Goal: Information Seeking & Learning: Learn about a topic

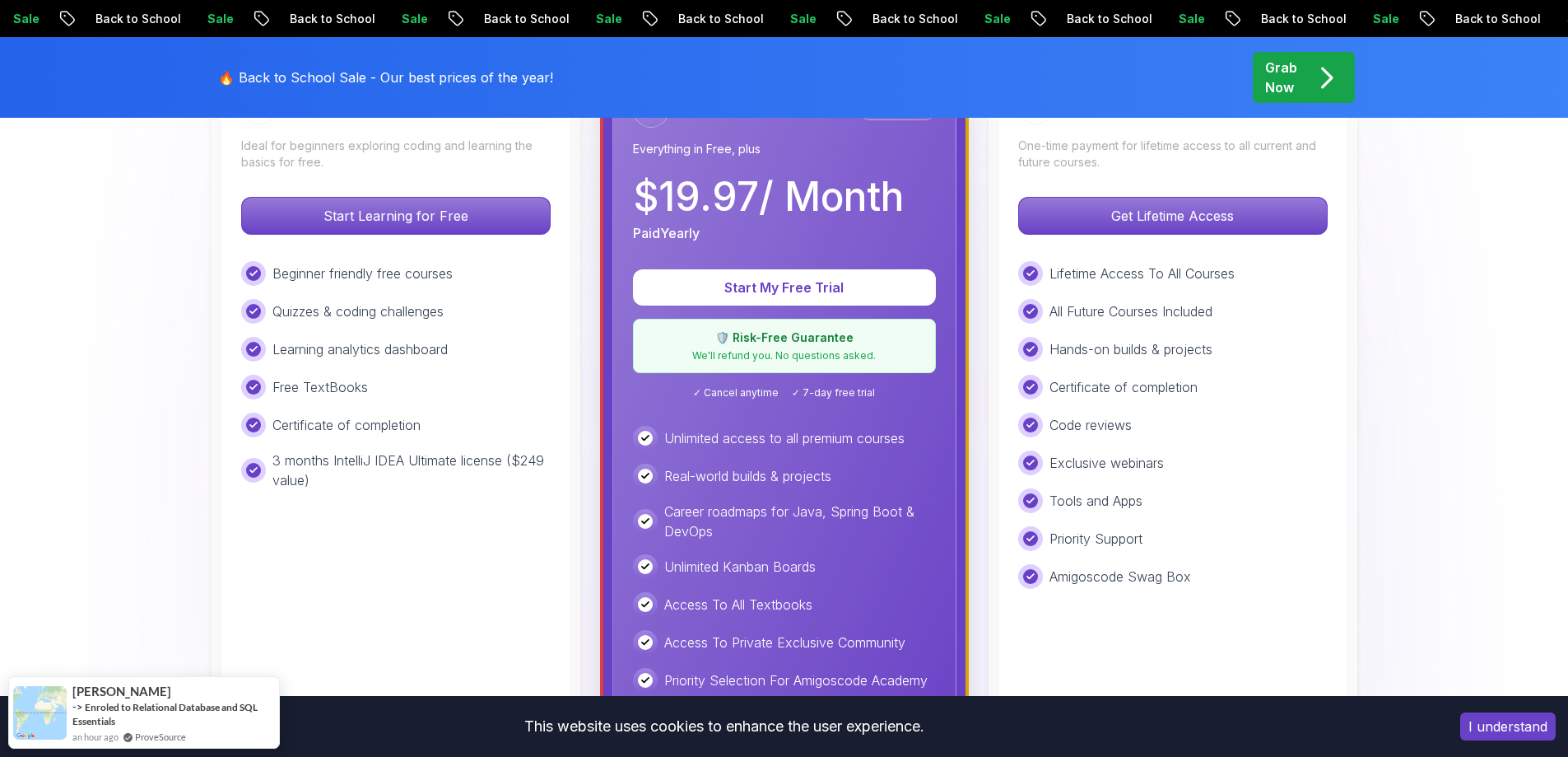
scroll to position [494, 0]
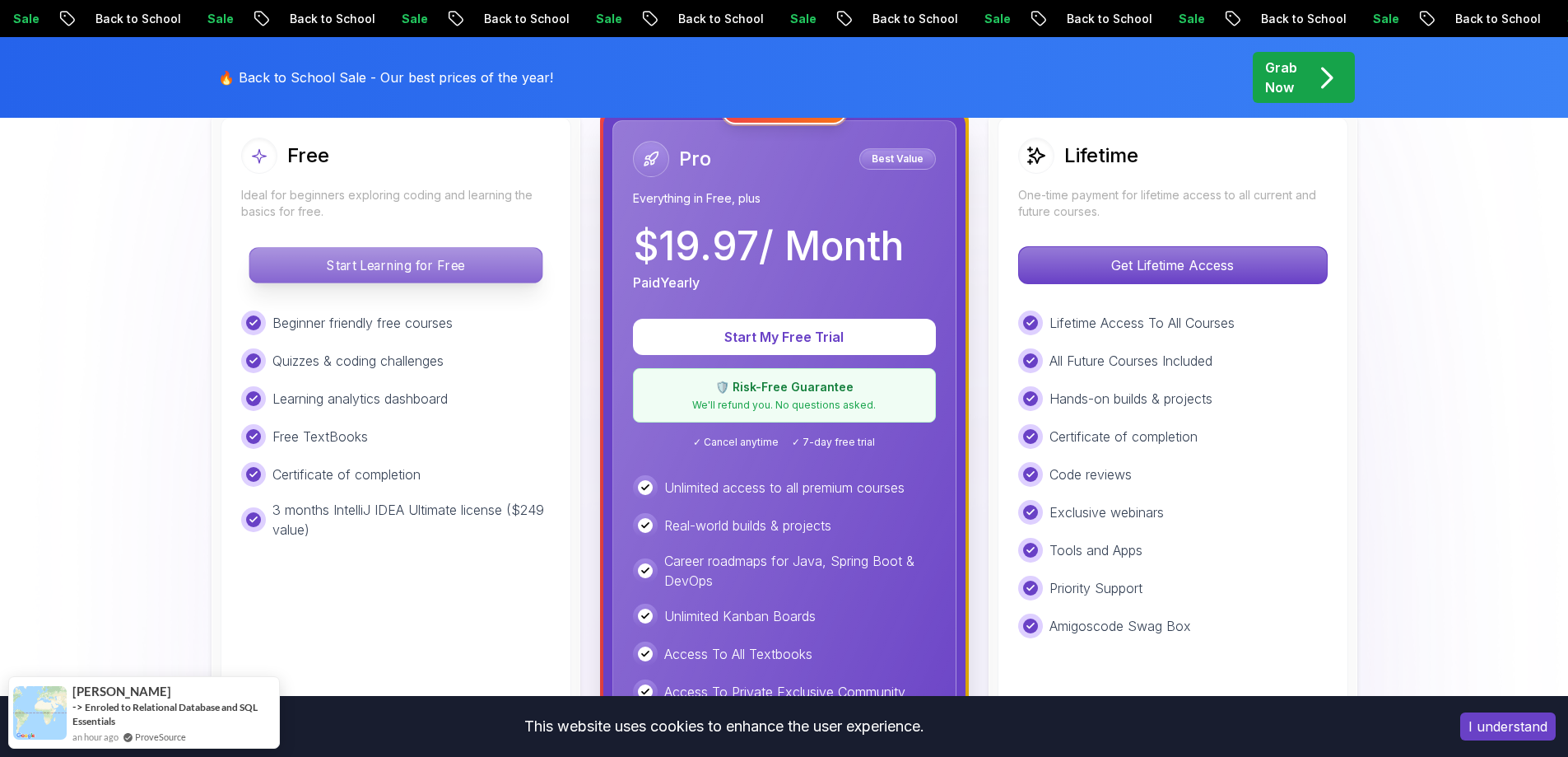
click at [376, 273] on p "Start Learning for Free" at bounding box center [395, 264] width 292 height 35
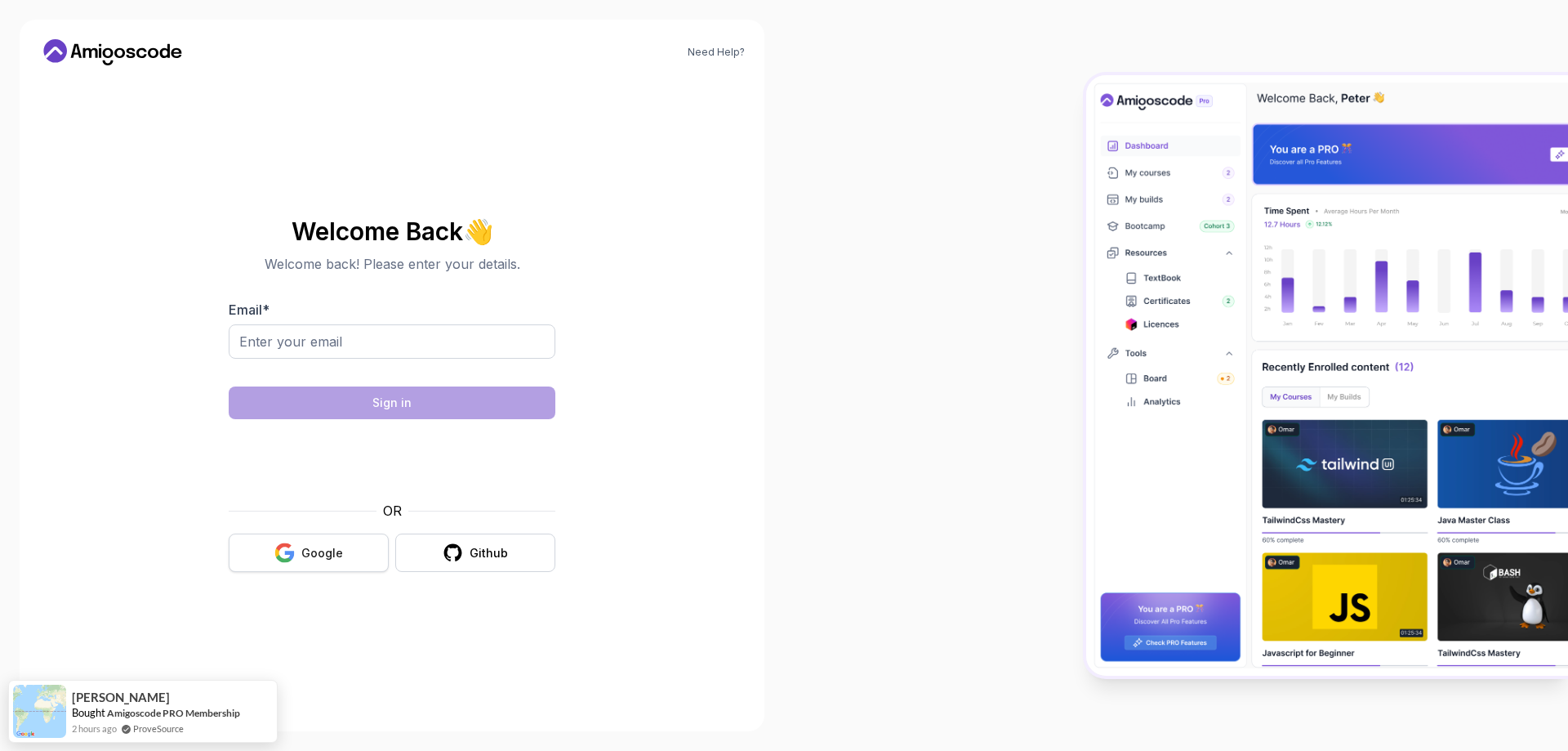
click at [360, 556] on button "Google" at bounding box center [309, 552] width 160 height 38
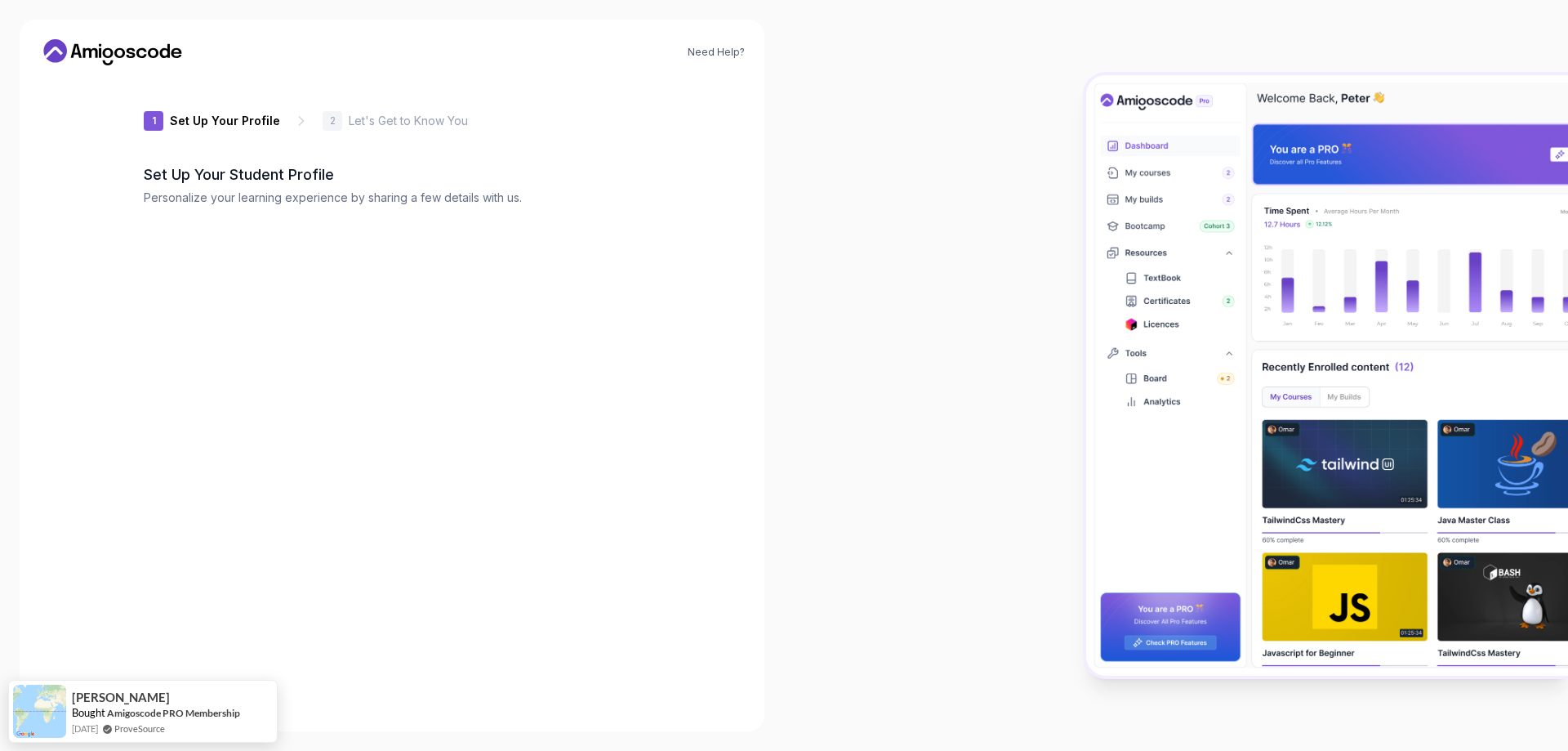
type input "silentliond8a3a"
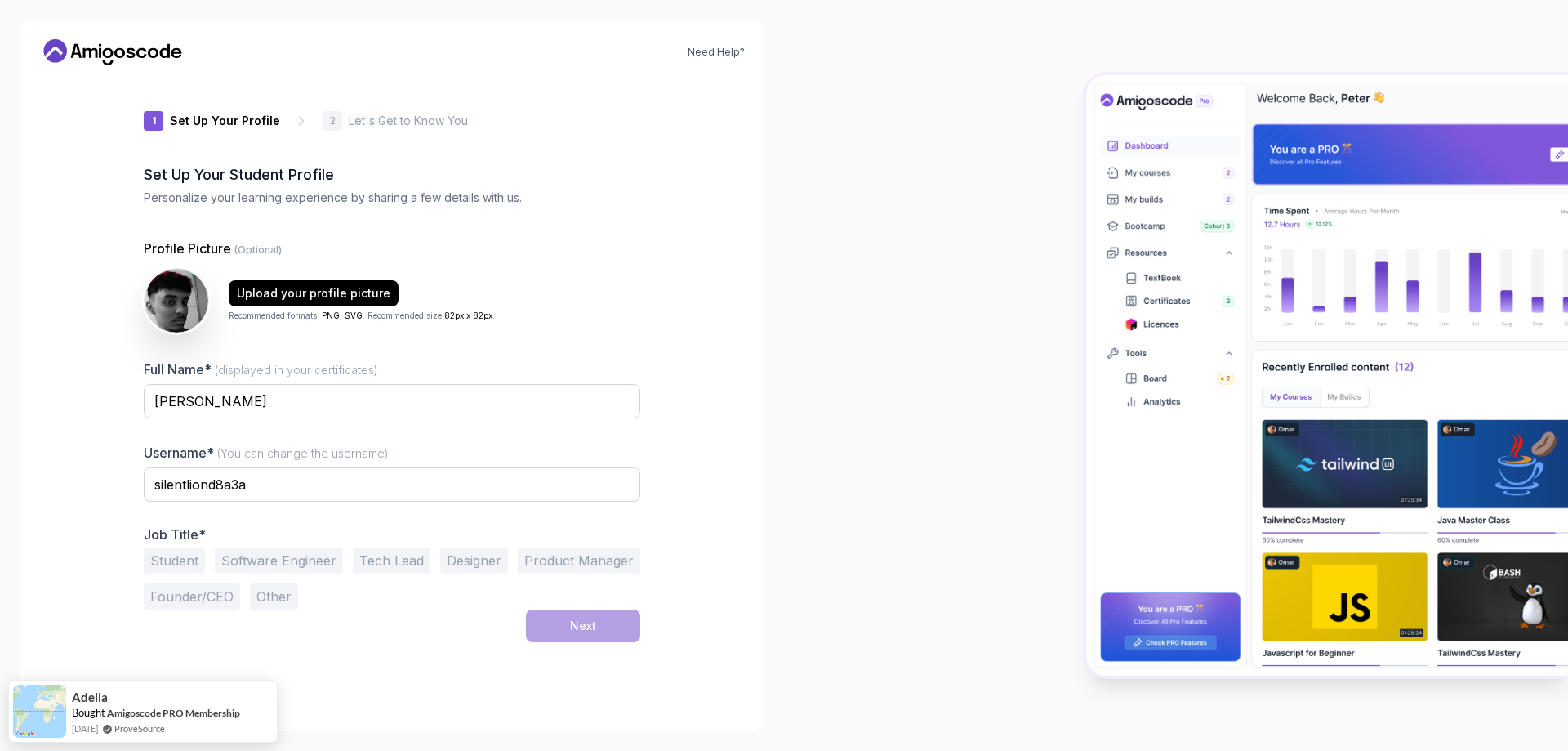
click at [177, 563] on button "Student" at bounding box center [174, 560] width 61 height 26
click at [566, 615] on button "Next" at bounding box center [583, 625] width 114 height 33
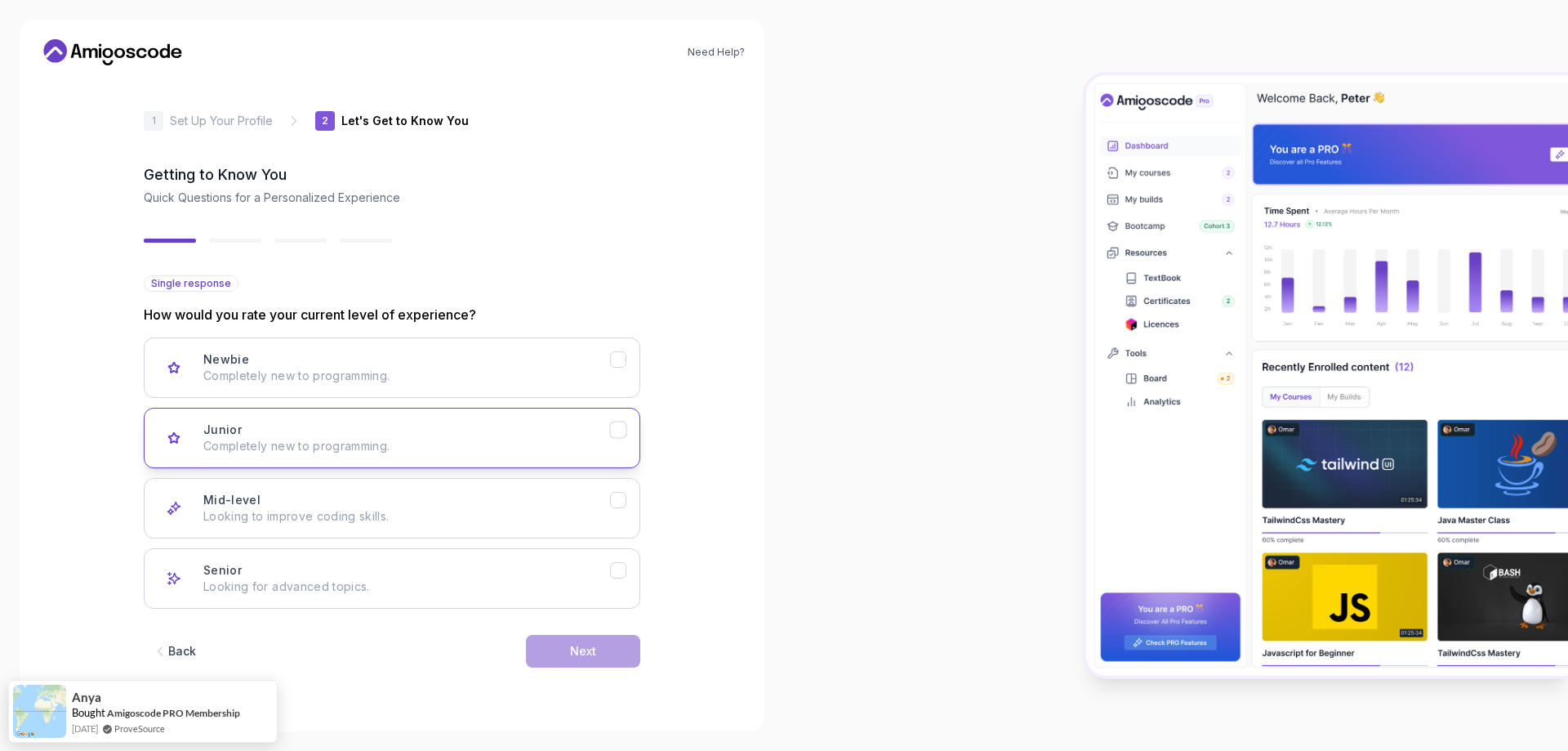
click at [461, 440] on p "Completely new to programming." at bounding box center [406, 446] width 407 height 17
click at [608, 640] on button "Next" at bounding box center [583, 651] width 114 height 33
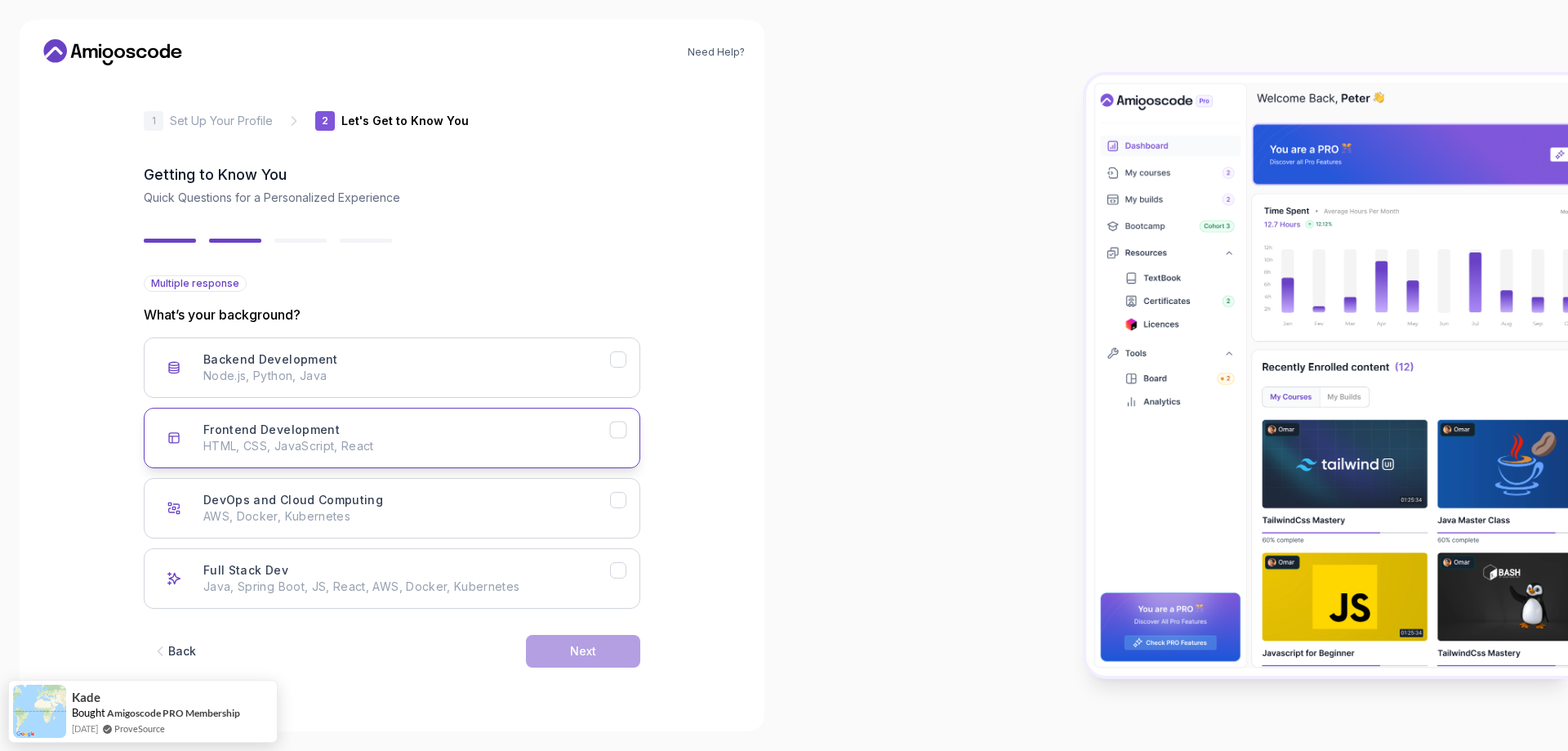
click at [444, 449] on p "HTML, CSS, JavaScript, React" at bounding box center [406, 446] width 407 height 17
click at [597, 657] on button "Next" at bounding box center [583, 651] width 114 height 33
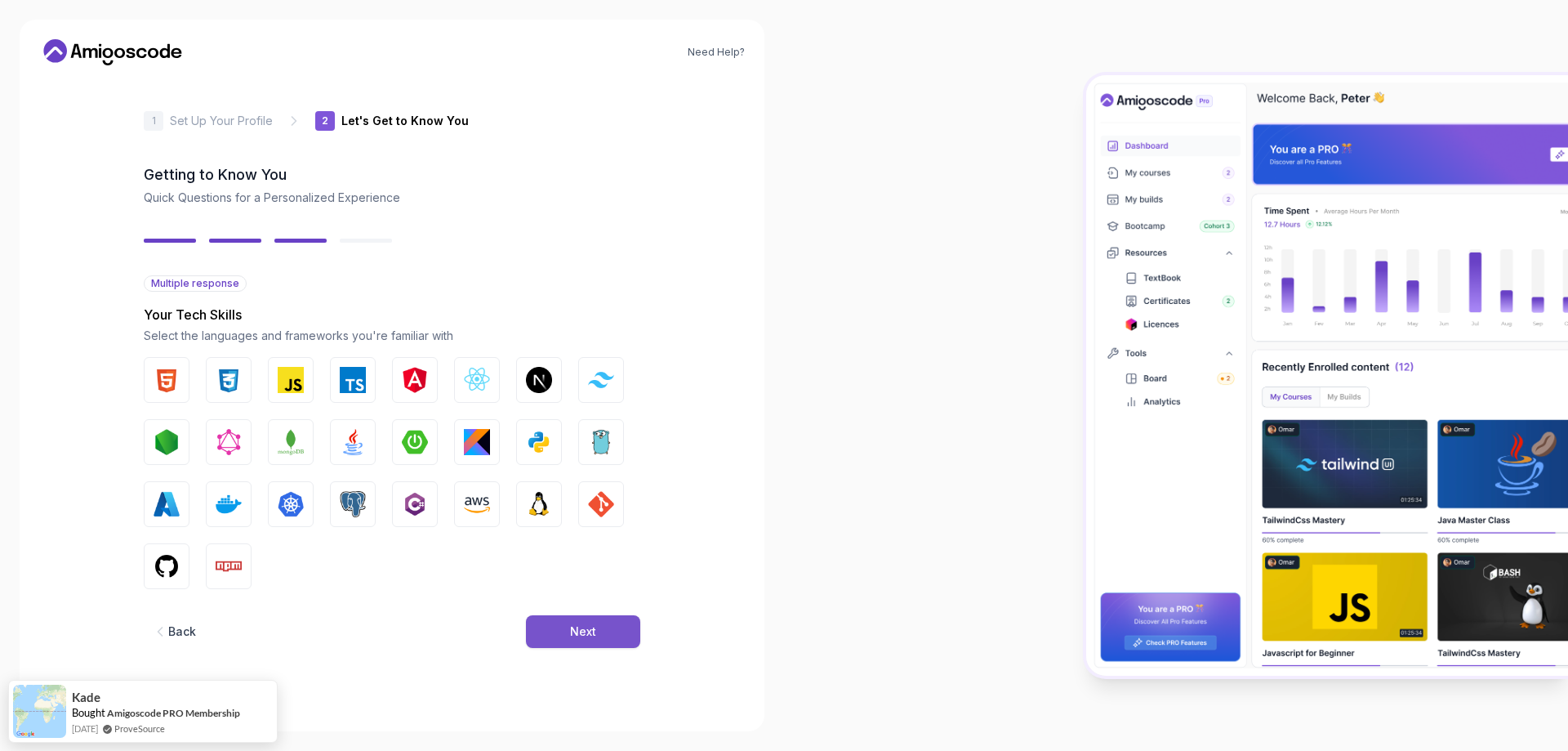
click at [568, 631] on button "Next" at bounding box center [583, 631] width 114 height 33
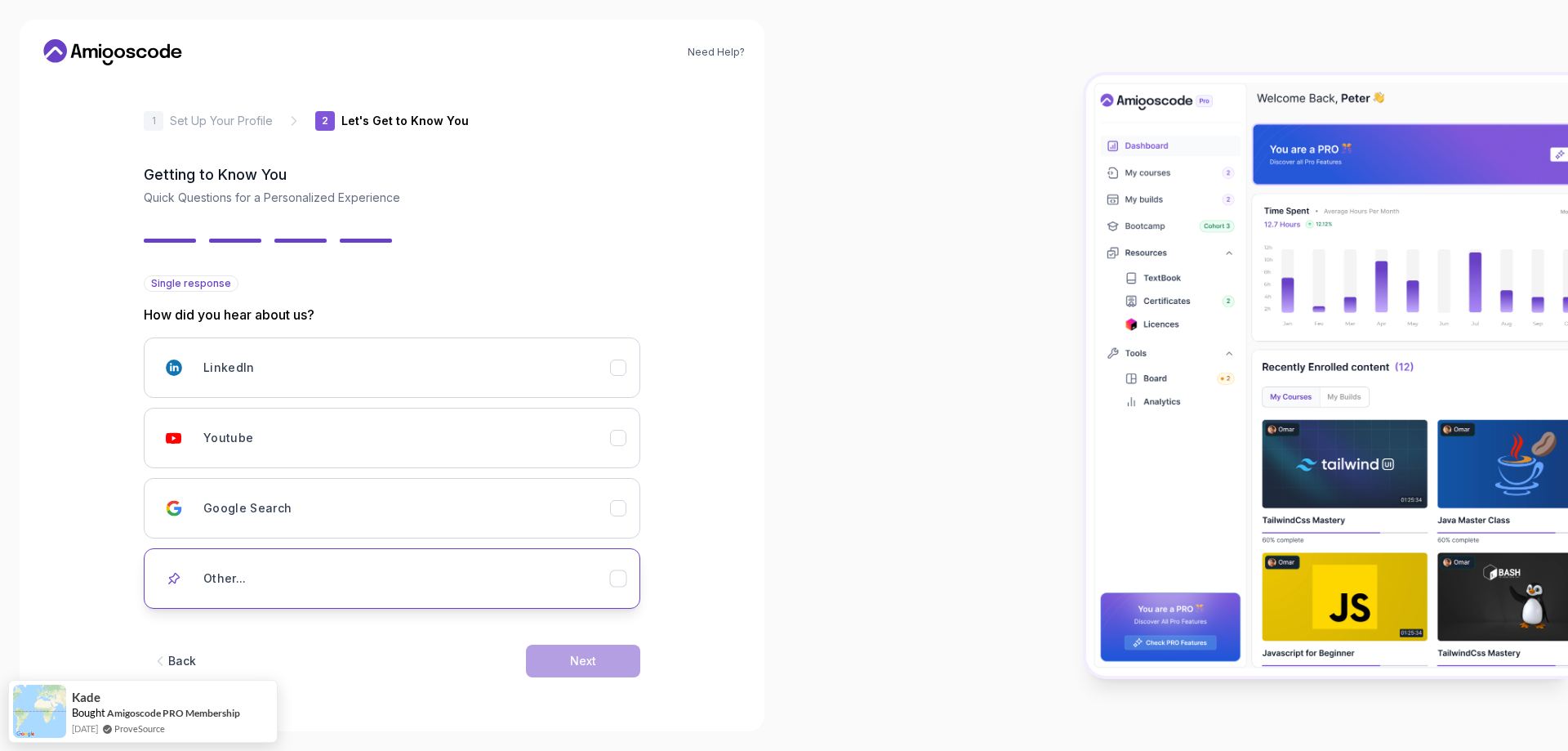
click at [531, 575] on div "Other..." at bounding box center [406, 578] width 407 height 33
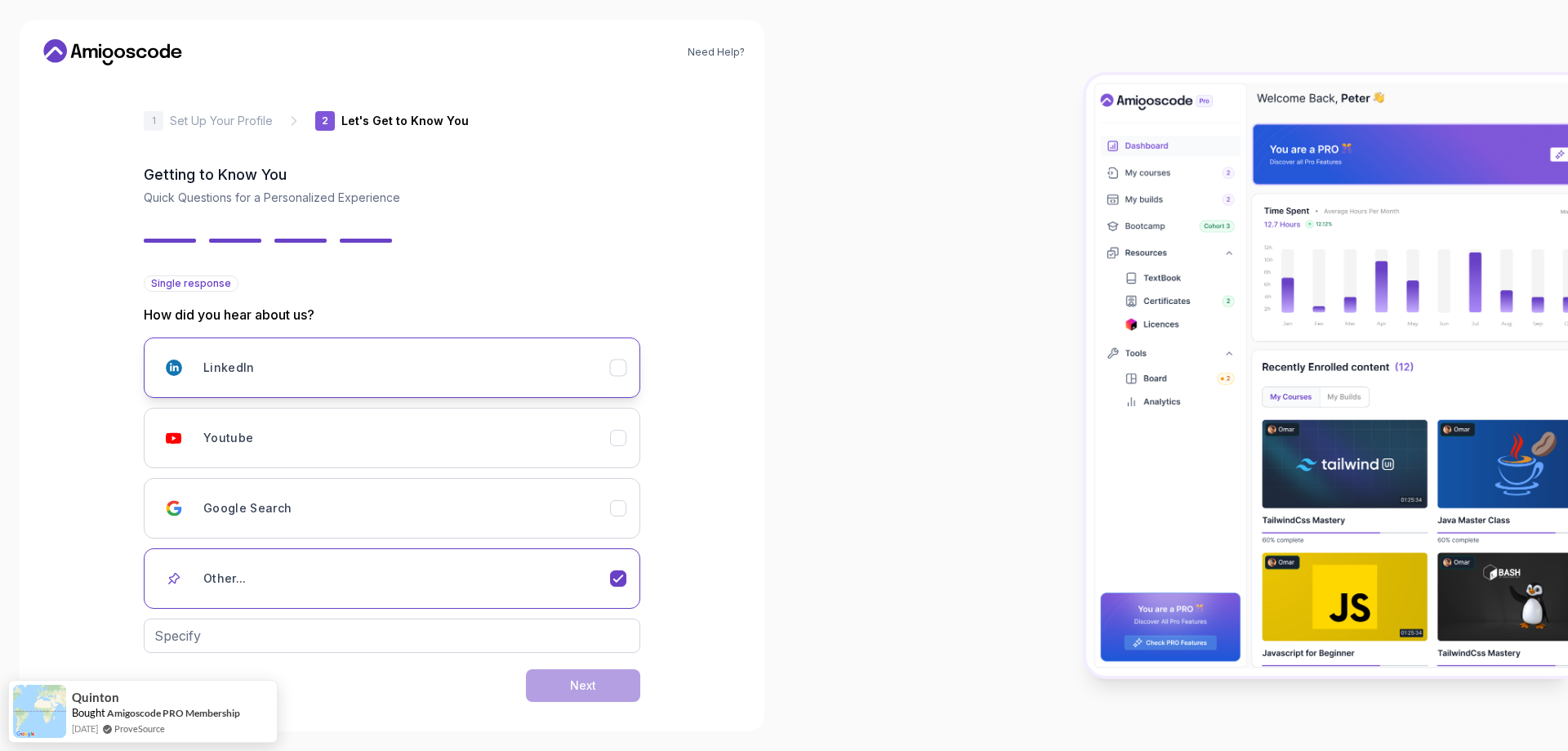
click at [551, 360] on div "LinkedIn" at bounding box center [406, 367] width 407 height 33
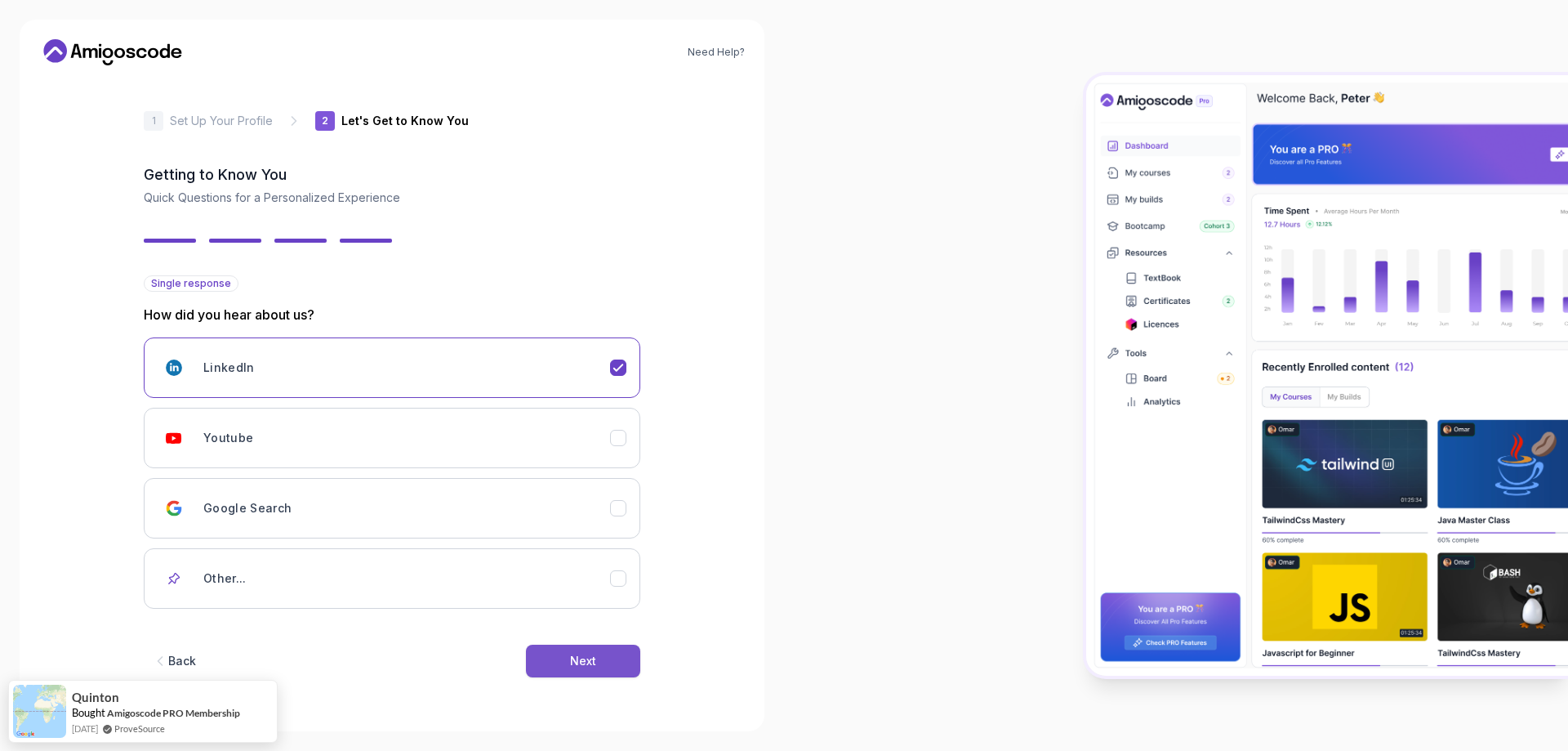
click at [599, 652] on button "Next" at bounding box center [583, 660] width 114 height 33
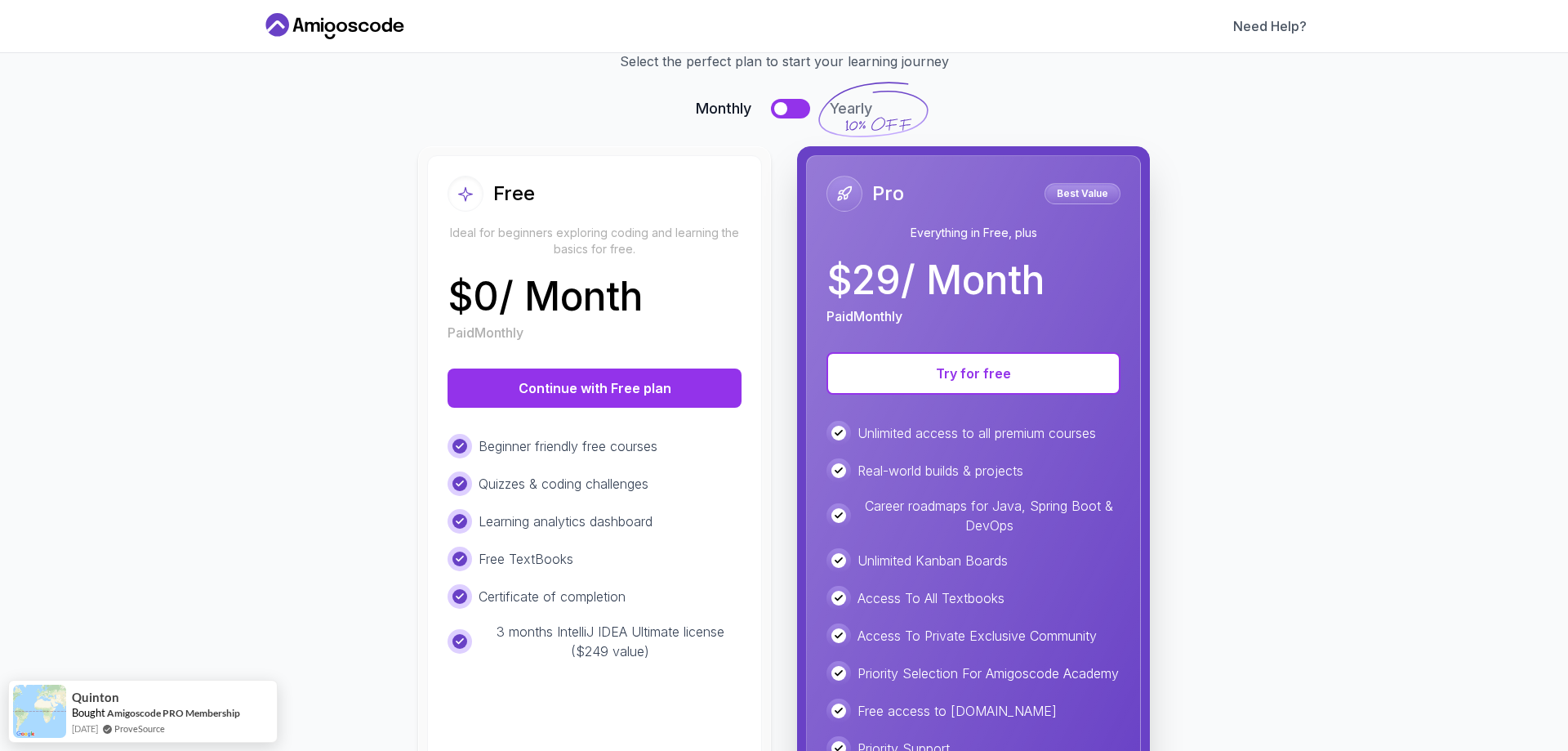
scroll to position [214, 0]
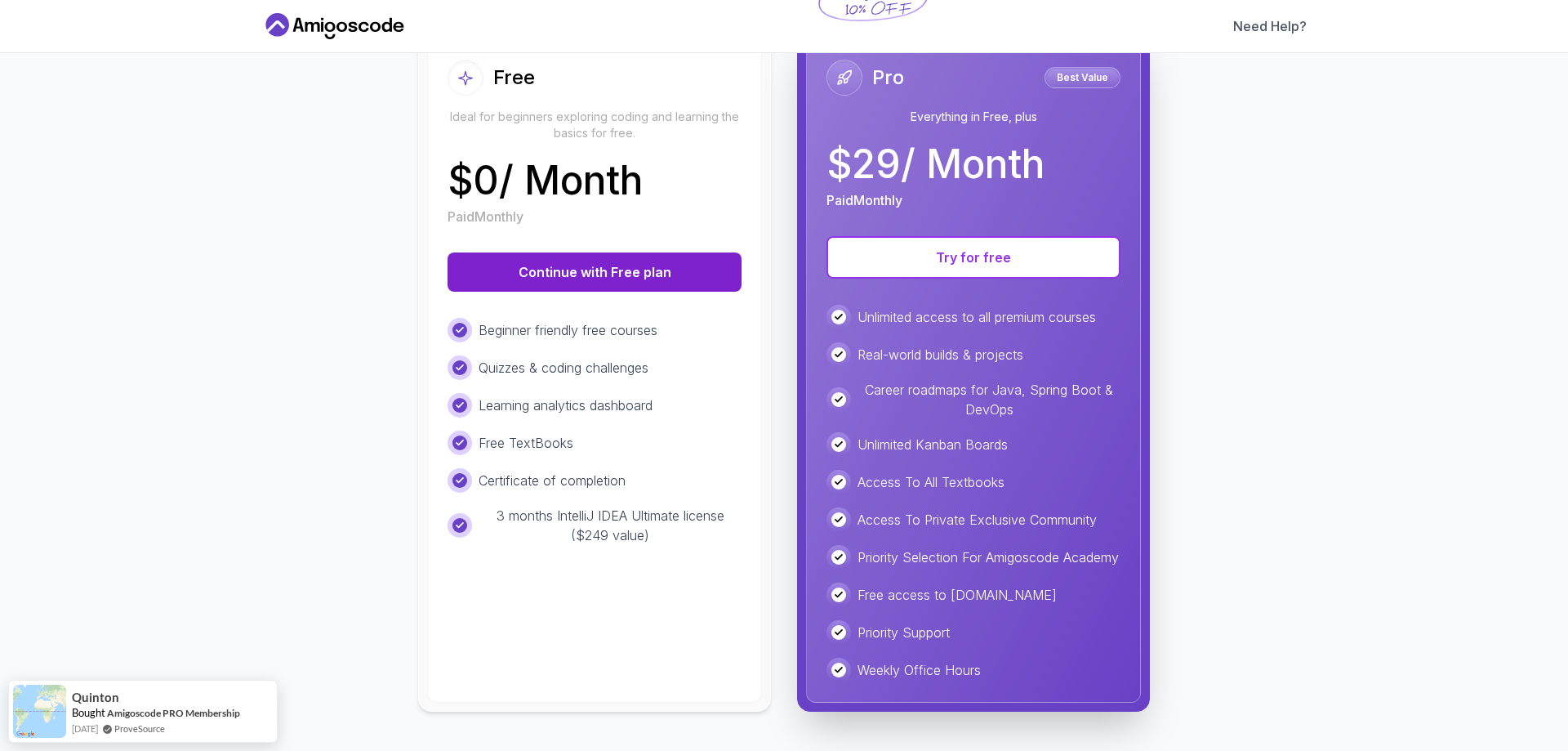
click at [625, 266] on button "Continue with Free plan" at bounding box center [595, 271] width 294 height 39
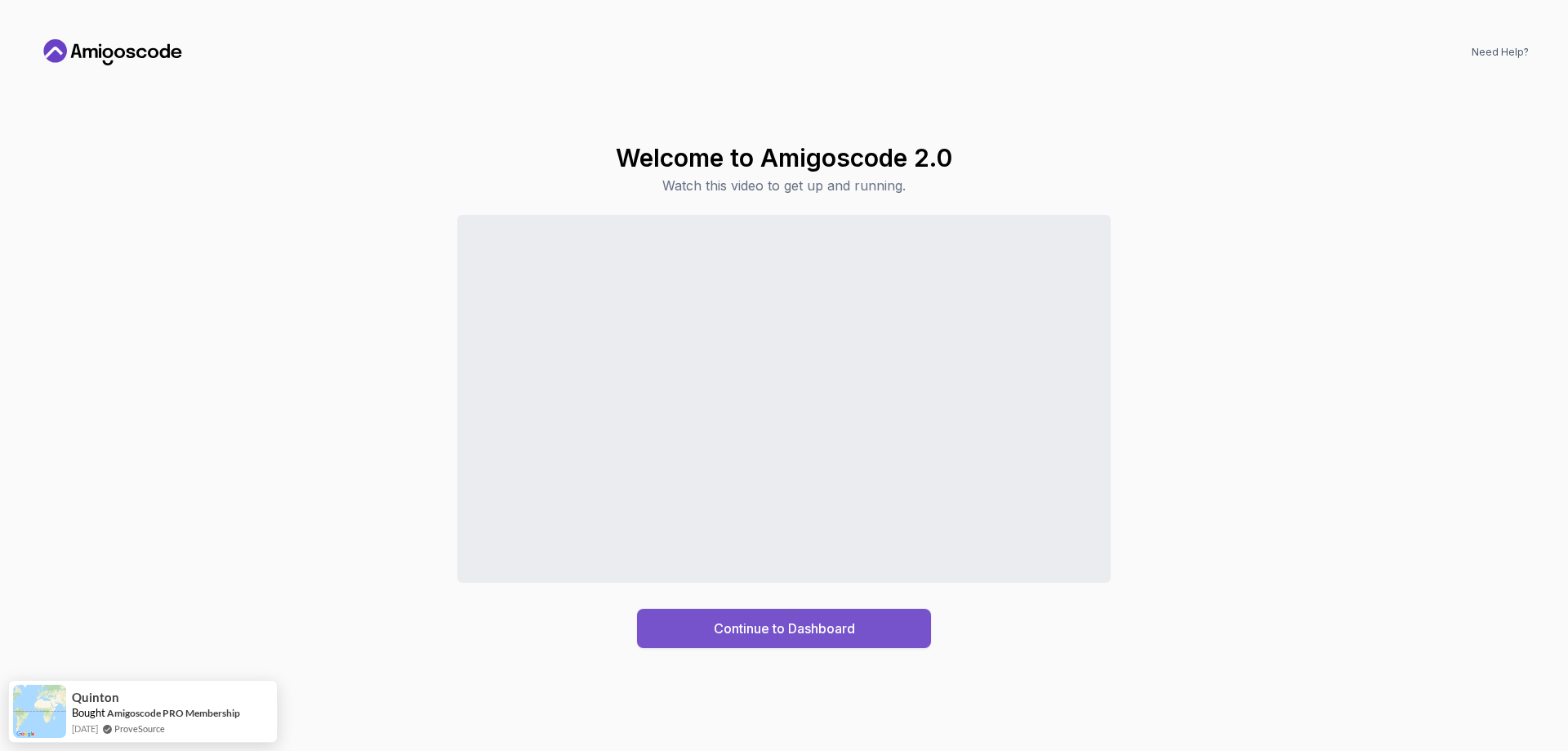
click at [751, 627] on div "Continue to Dashboard" at bounding box center [784, 627] width 141 height 19
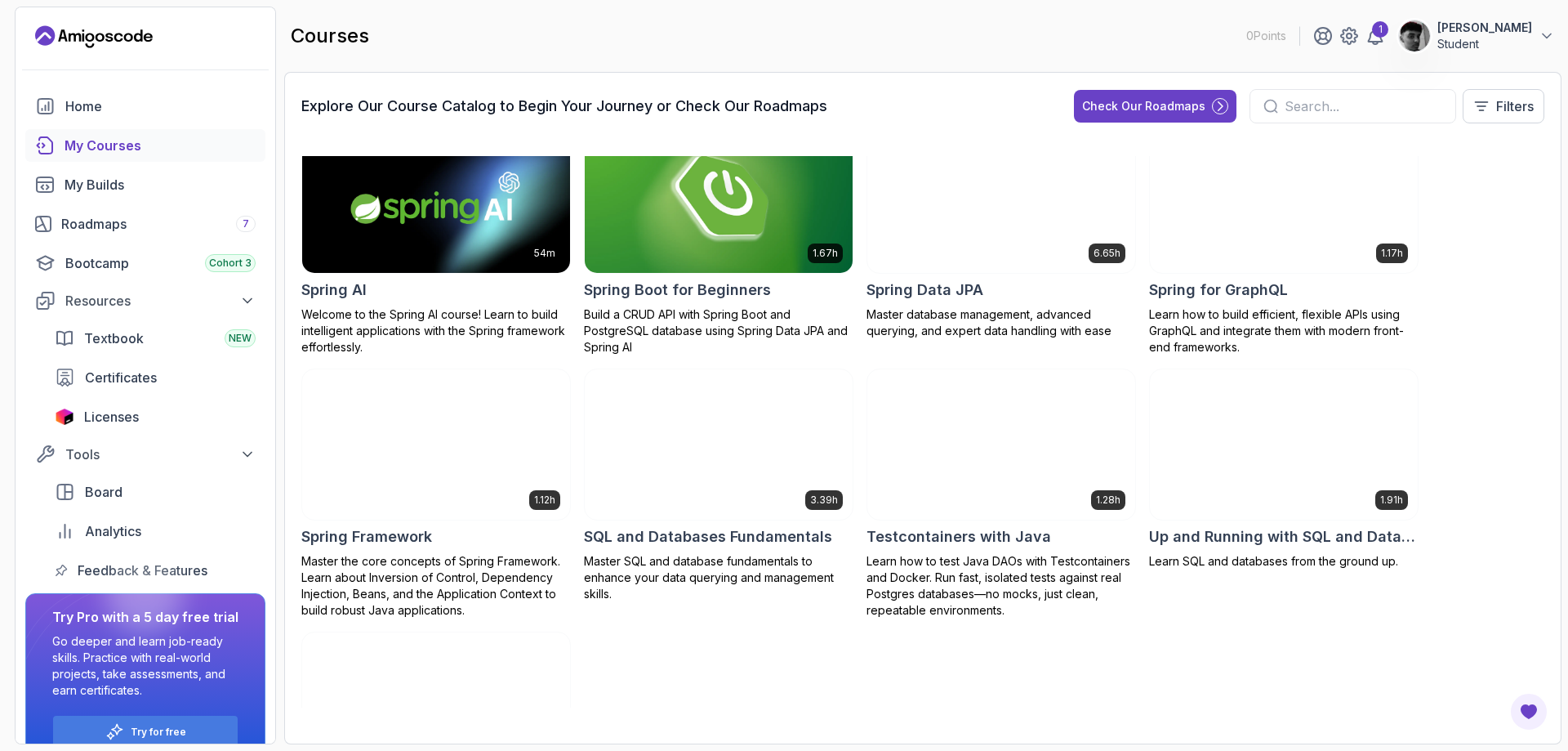
scroll to position [2287, 0]
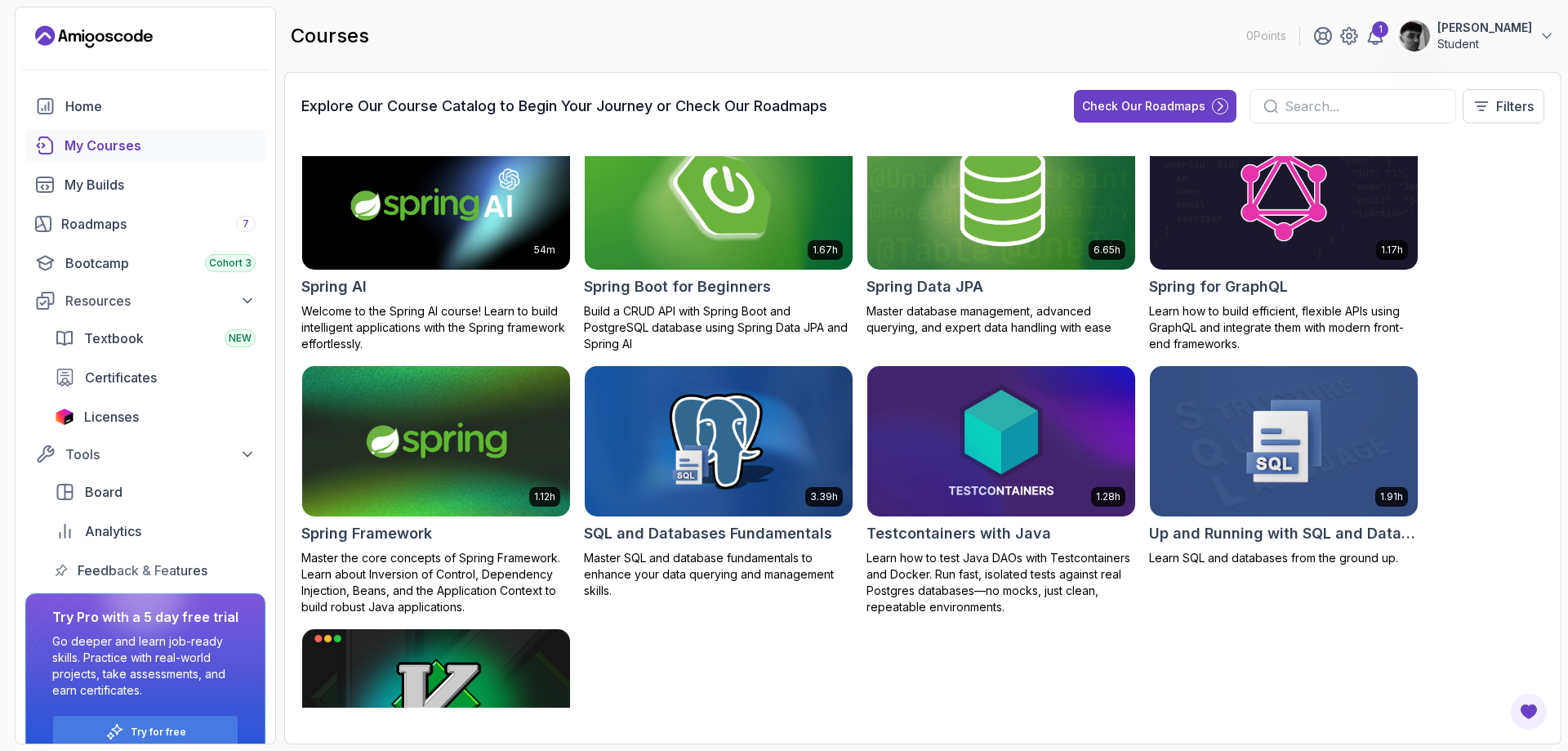
click at [737, 204] on img at bounding box center [718, 195] width 281 height 158
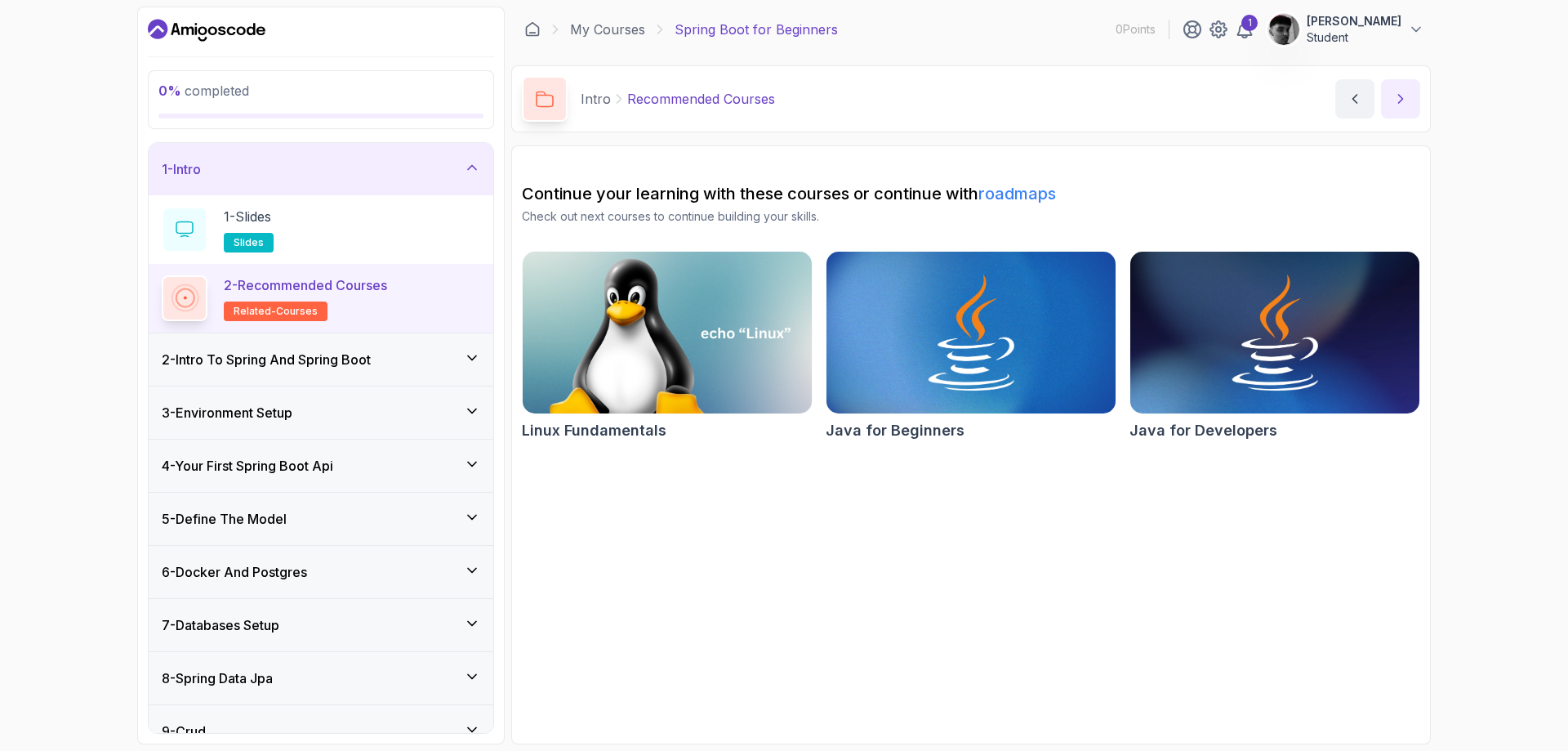
click at [1388, 103] on button "next content" at bounding box center [1400, 99] width 39 height 39
